Goal: Ask a question

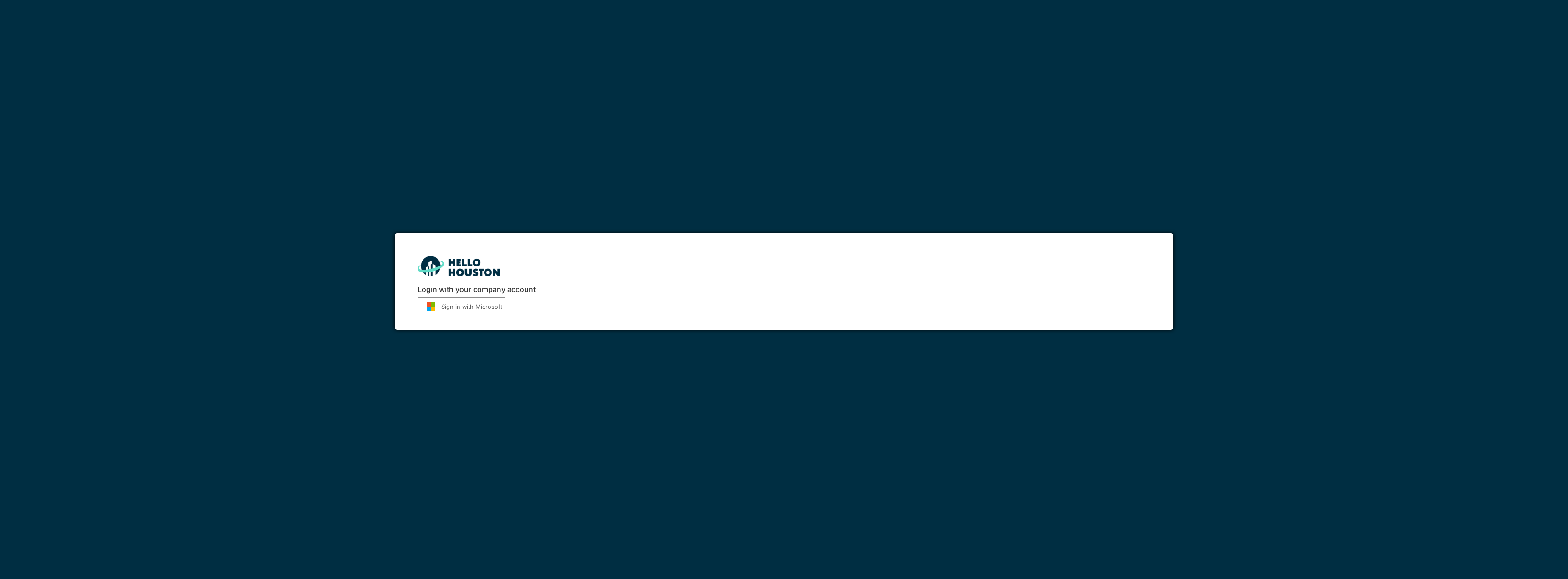
click at [478, 297] on button "Sign in with Microsoft" at bounding box center [461, 307] width 88 height 19
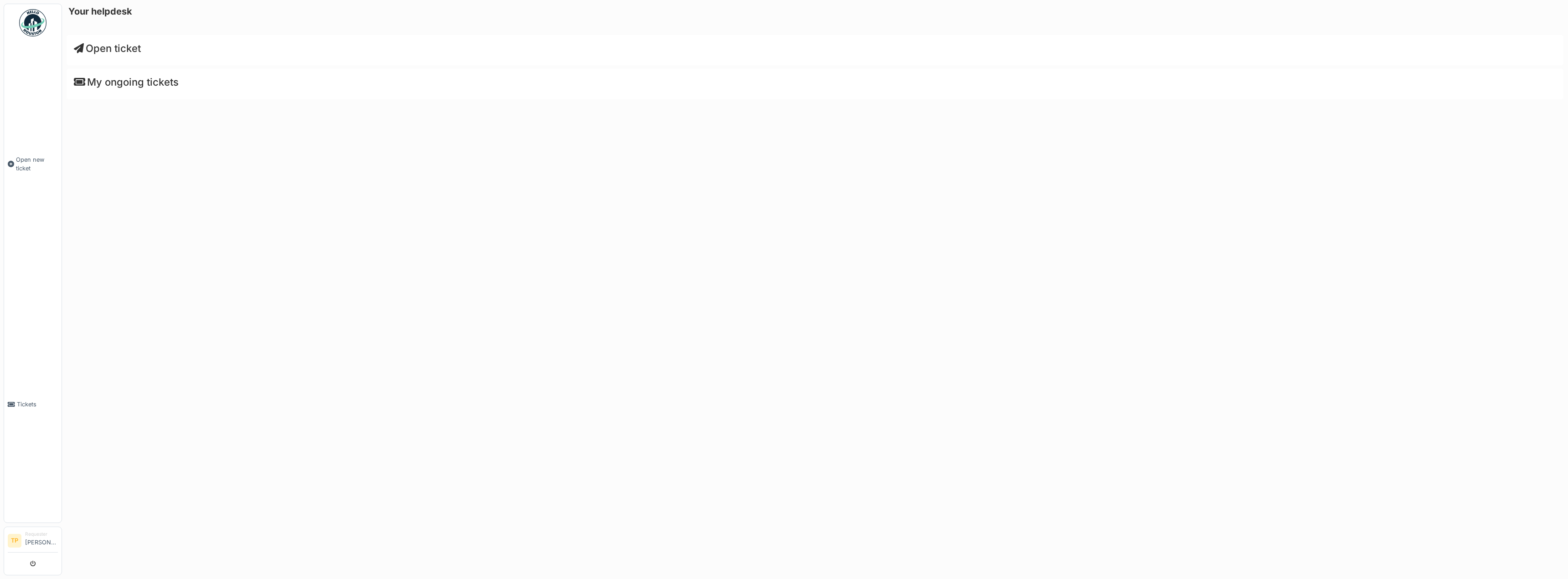
click at [109, 43] on span "Open ticket" at bounding box center [107, 48] width 67 height 12
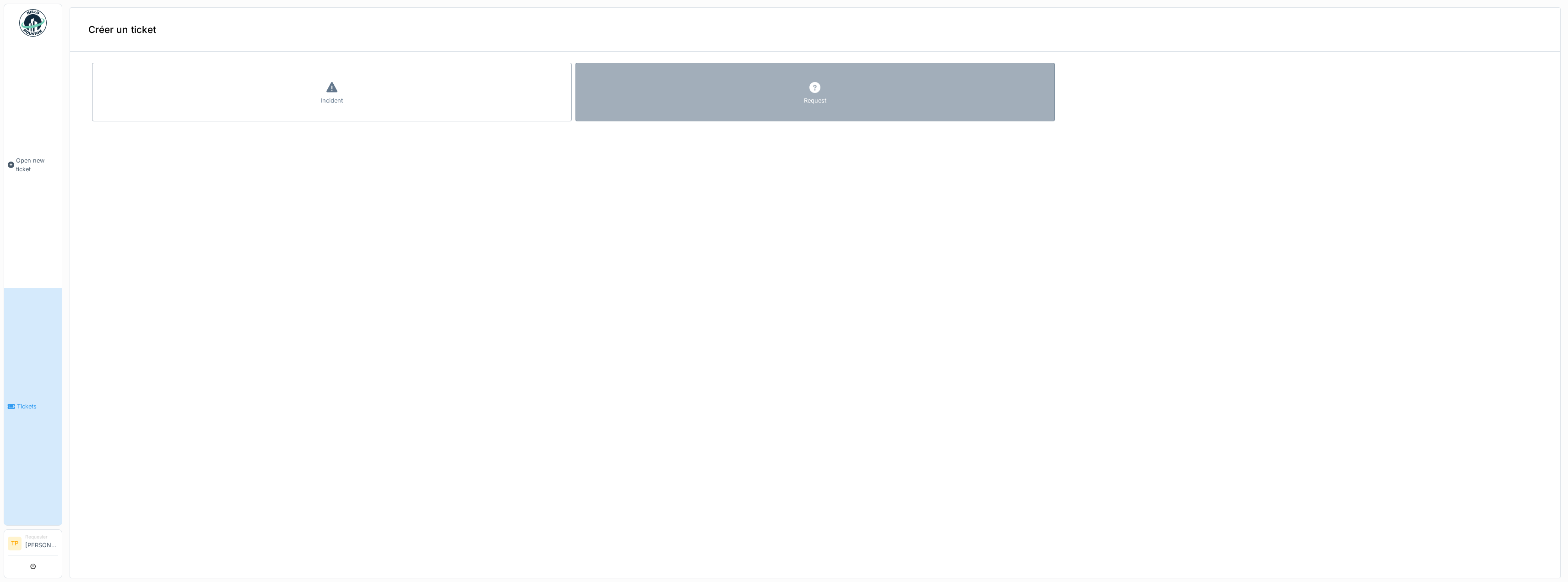
click at [735, 78] on div "Request" at bounding box center [815, 92] width 480 height 59
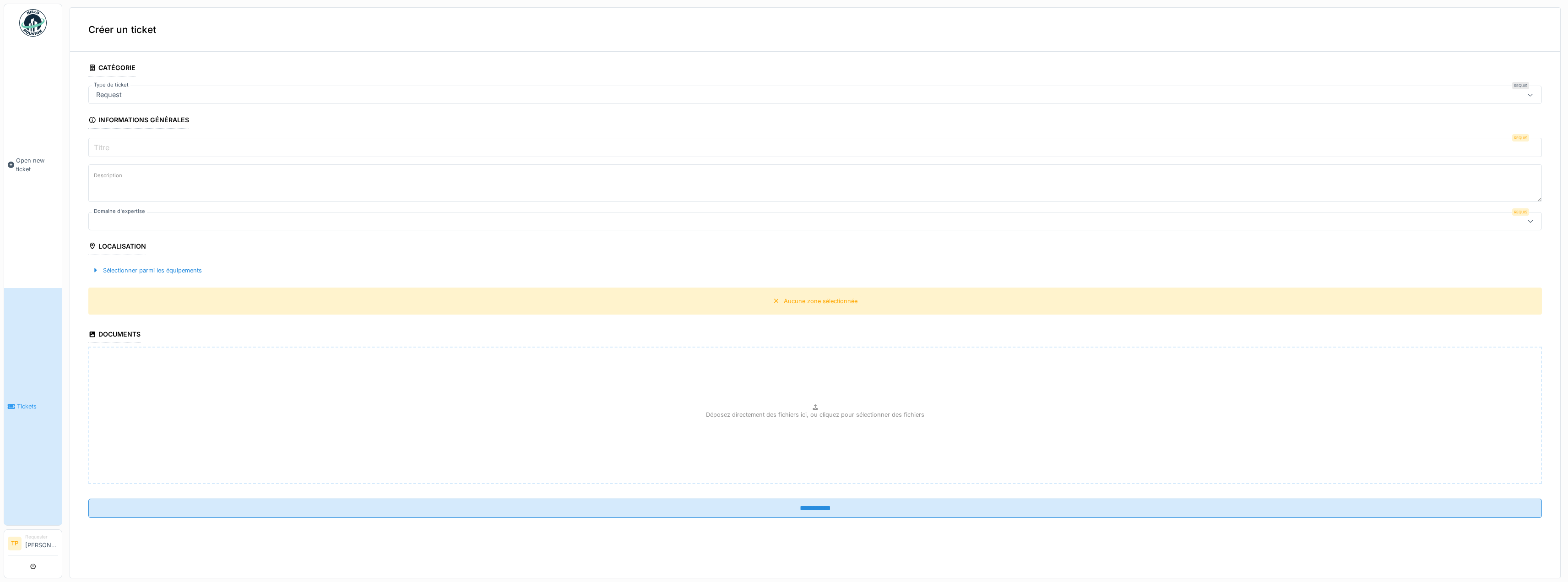
click at [182, 138] on input "Titre" at bounding box center [815, 147] width 1454 height 19
